Goal: Information Seeking & Learning: Learn about a topic

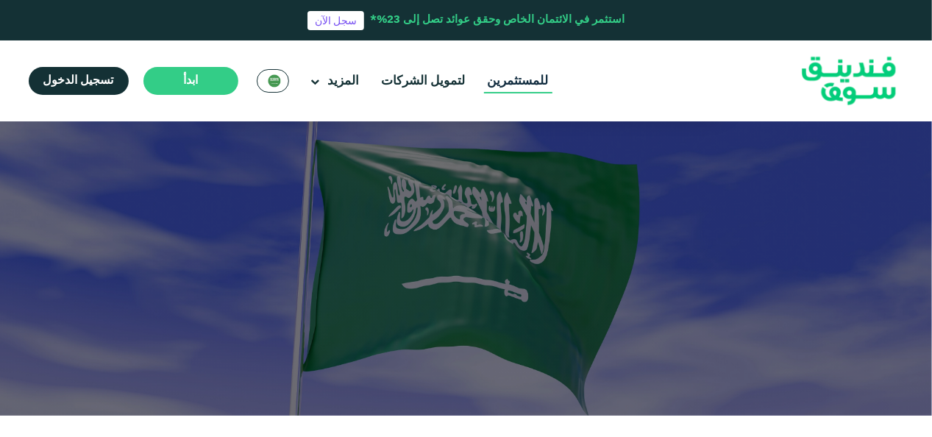
click at [512, 75] on link "للمستثمرين" at bounding box center [518, 81] width 68 height 24
